Goal: Task Accomplishment & Management: Understand process/instructions

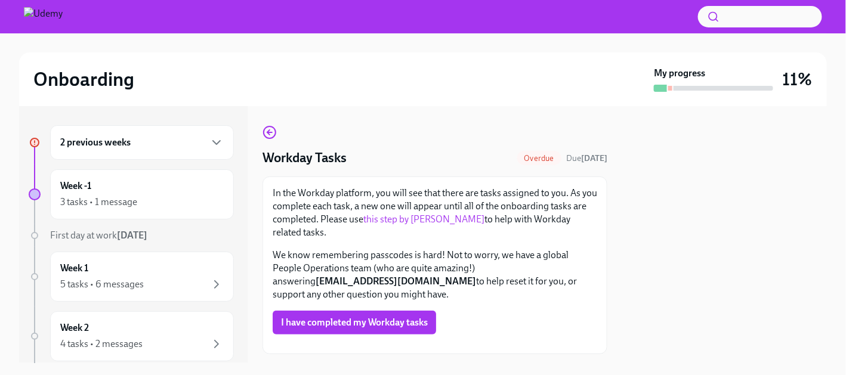
click at [104, 143] on h6 "2 previous weeks" at bounding box center [95, 142] width 70 height 13
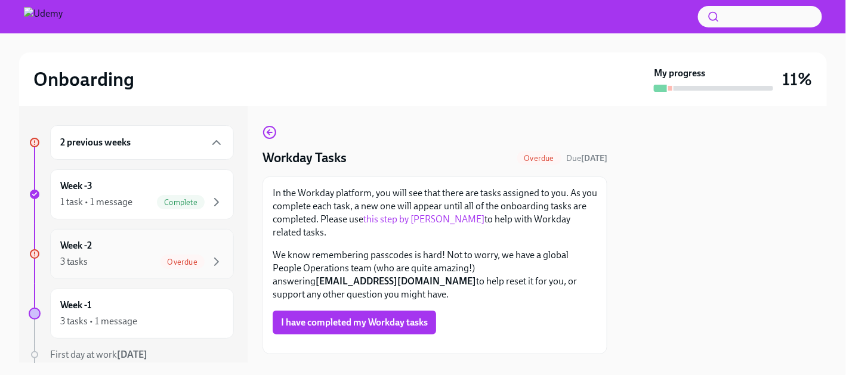
click at [138, 252] on div "Week -2 3 tasks Overdue" at bounding box center [142, 254] width 164 height 30
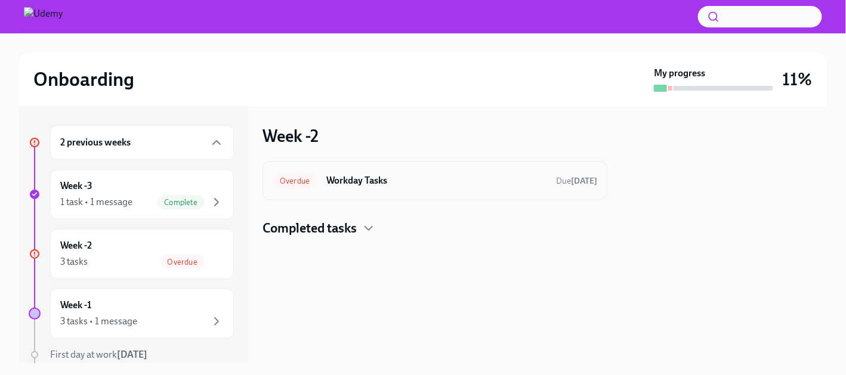
click at [289, 178] on span "Overdue" at bounding box center [295, 181] width 44 height 9
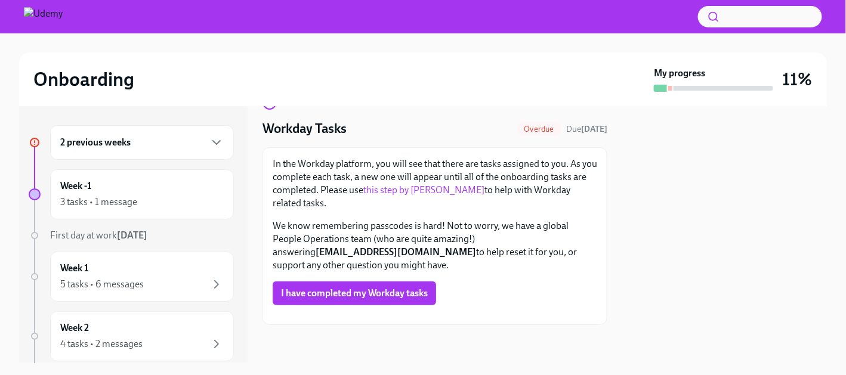
scroll to position [207, 0]
click at [133, 150] on div "2 previous weeks" at bounding box center [142, 142] width 184 height 35
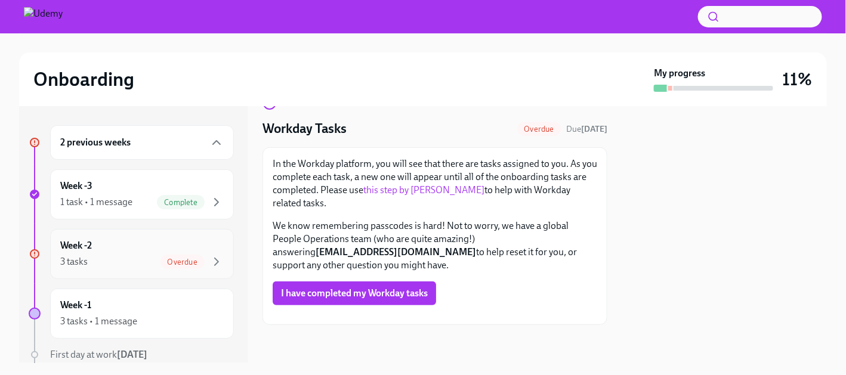
click at [198, 263] on div "Overdue" at bounding box center [192, 262] width 63 height 14
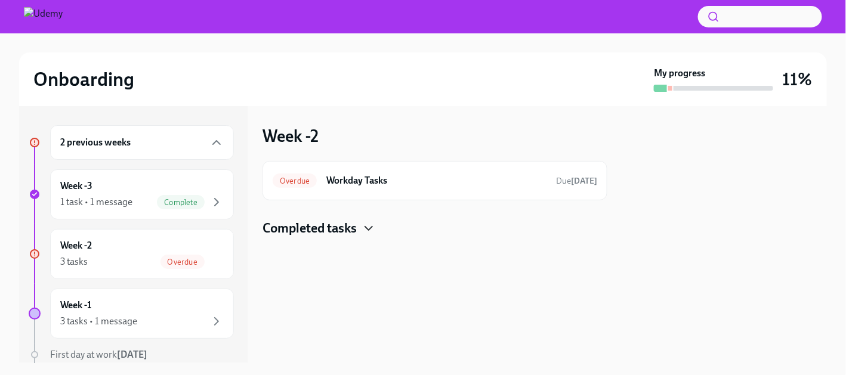
click at [365, 230] on icon "button" at bounding box center [369, 228] width 14 height 14
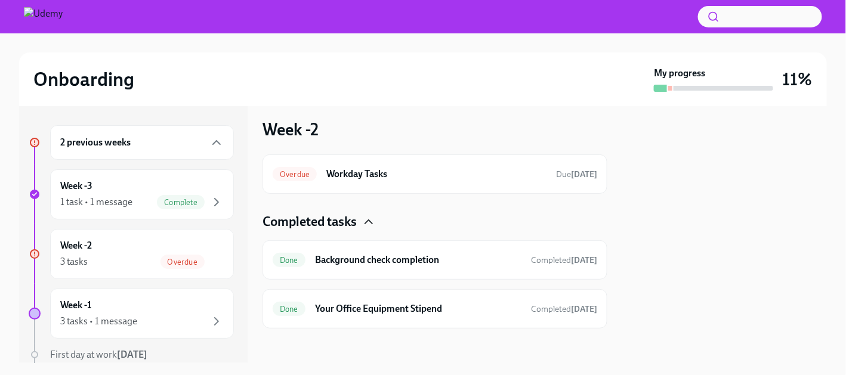
scroll to position [8, 0]
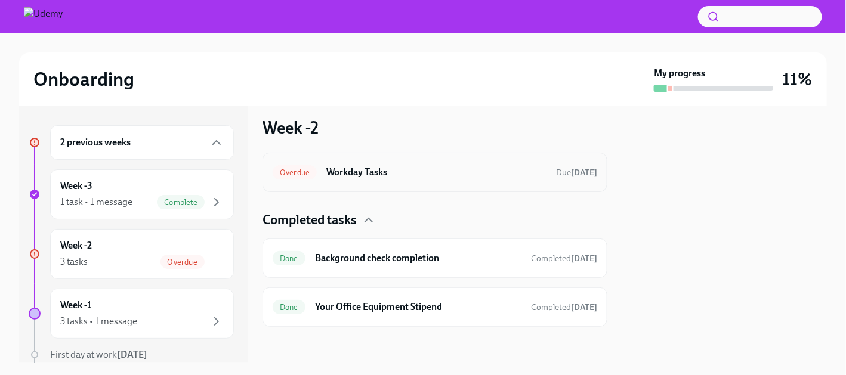
click at [295, 176] on div "Overdue" at bounding box center [295, 172] width 44 height 14
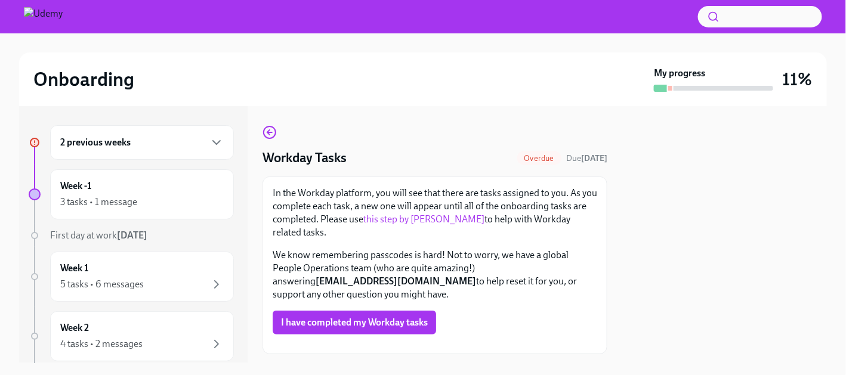
click at [438, 220] on link "this step by [PERSON_NAME]" at bounding box center [423, 219] width 121 height 11
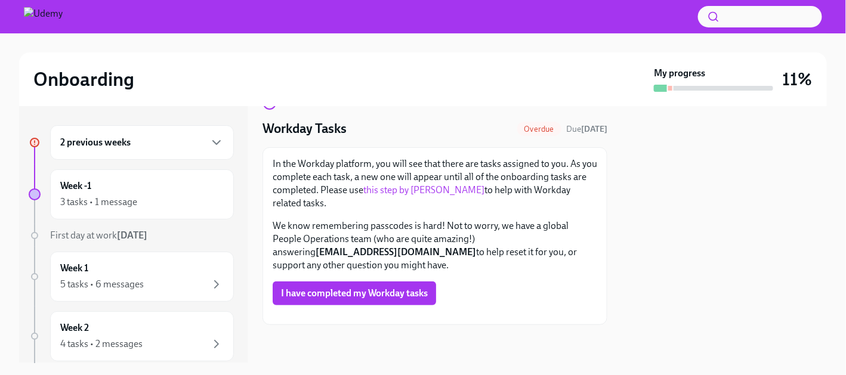
scroll to position [28, 0]
